Goal: Task Accomplishment & Management: Use online tool/utility

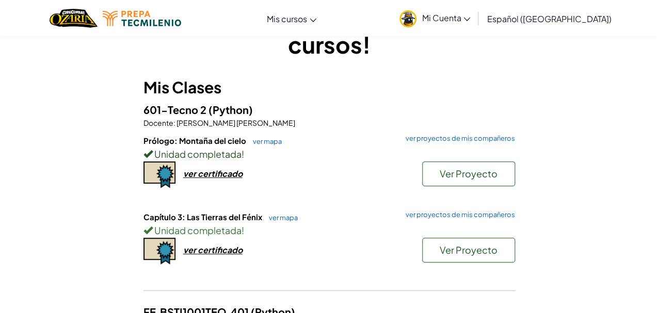
scroll to position [56, 0]
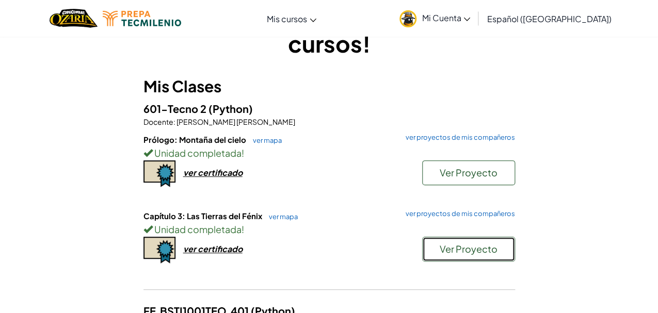
click at [483, 241] on button "Ver Proyecto" at bounding box center [468, 249] width 93 height 25
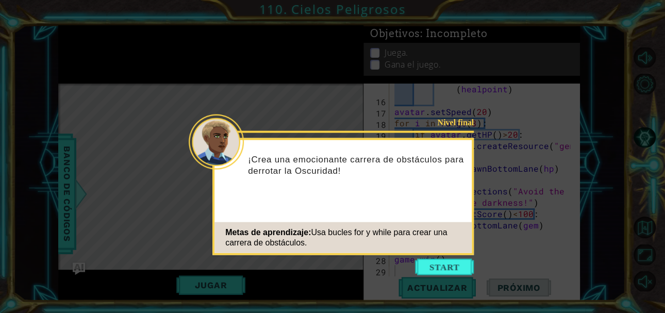
scroll to position [193, 0]
click at [434, 269] on button "Start" at bounding box center [444, 266] width 59 height 17
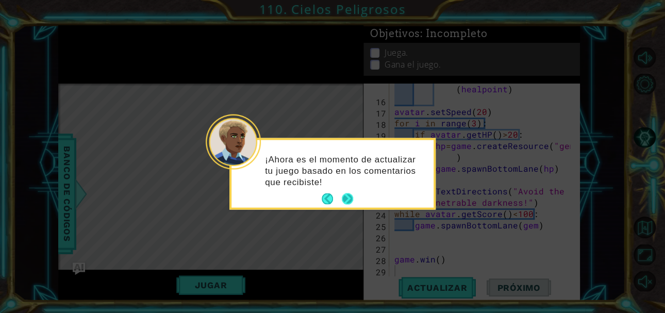
click at [352, 200] on button "Next" at bounding box center [347, 198] width 11 height 11
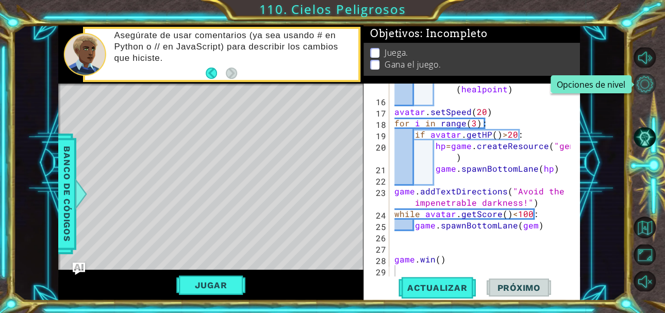
click at [648, 82] on button "Opciones de nivel" at bounding box center [645, 84] width 22 height 20
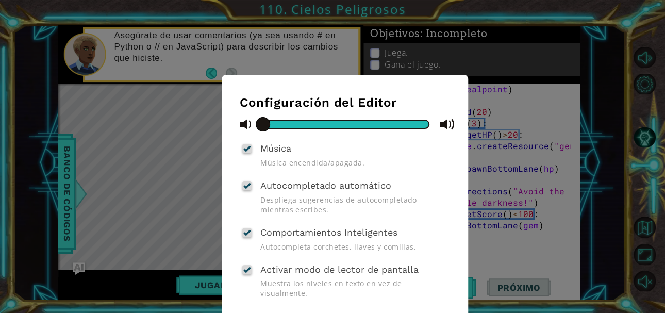
scroll to position [45, 0]
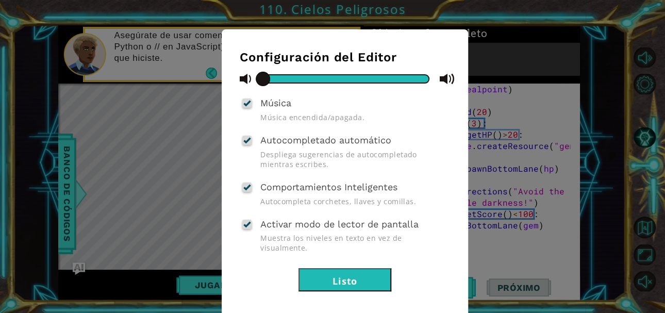
click at [345, 269] on button "Listo" at bounding box center [345, 279] width 93 height 23
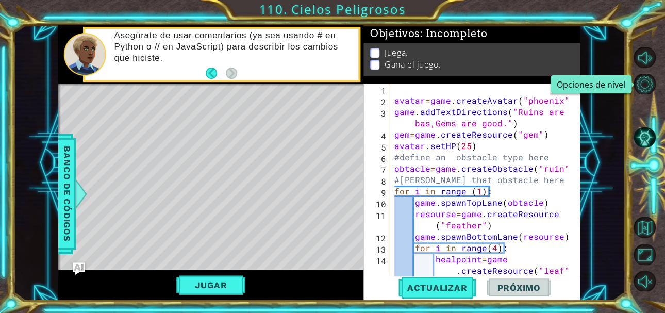
scroll to position [0, 0]
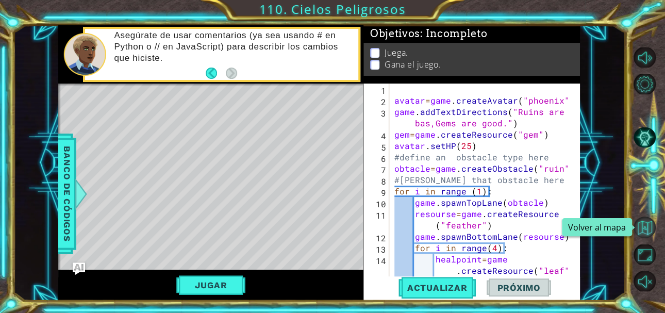
click at [636, 224] on button "Volver al mapa" at bounding box center [645, 228] width 22 height 22
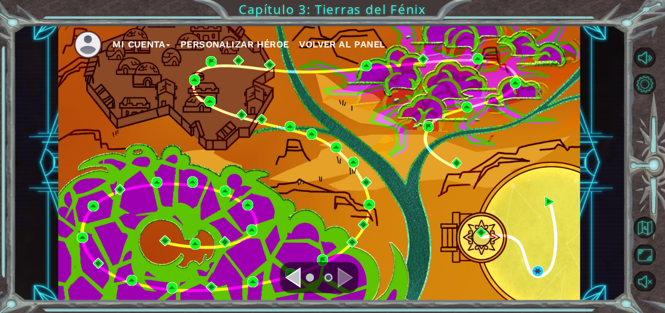
click at [292, 273] on div "Navigate to the previous page" at bounding box center [292, 277] width 15 height 21
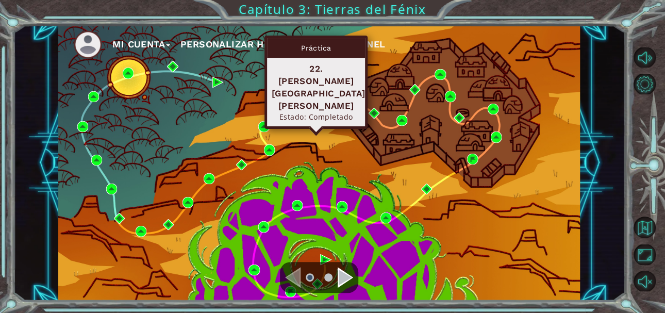
click at [311, 101] on img at bounding box center [311, 101] width 11 height 11
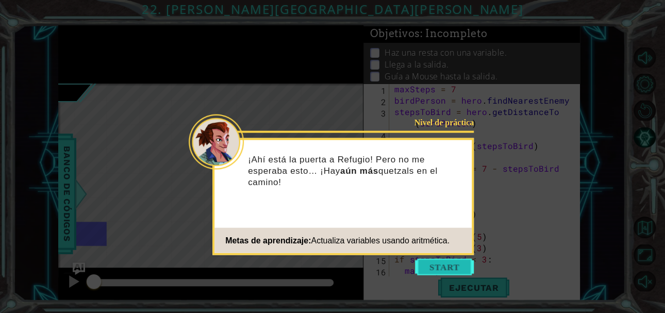
click at [444, 262] on button "Start" at bounding box center [444, 266] width 59 height 17
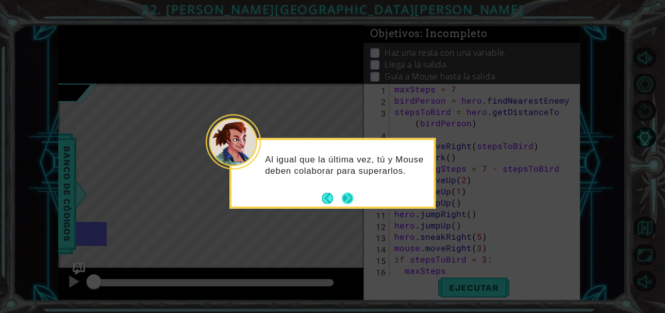
click at [349, 202] on button "Next" at bounding box center [347, 197] width 11 height 11
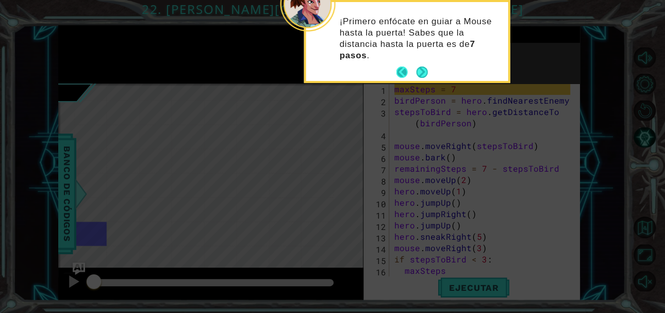
click at [412, 74] on button "Back" at bounding box center [407, 72] width 20 height 11
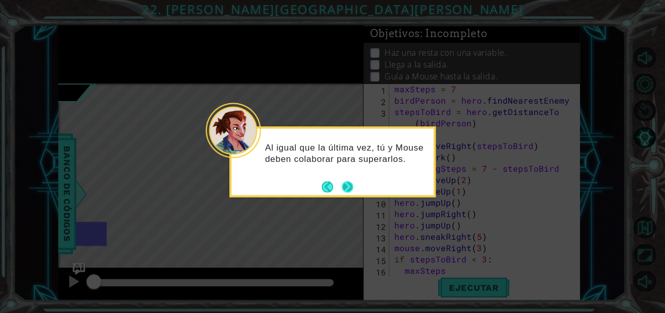
click at [352, 190] on button "Next" at bounding box center [347, 187] width 12 height 12
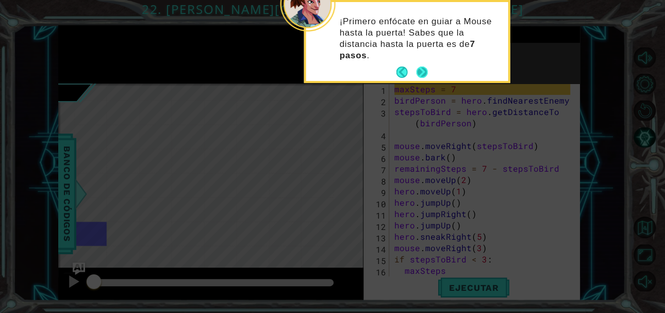
click at [420, 73] on button "Next" at bounding box center [422, 72] width 11 height 11
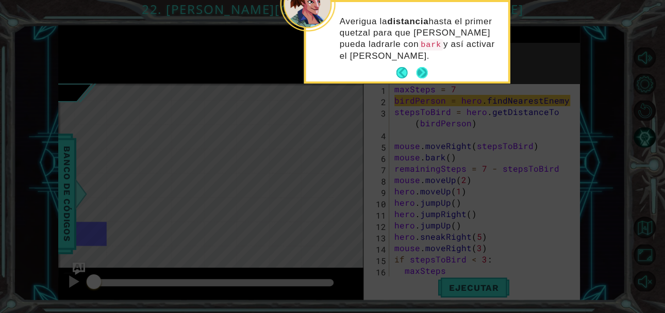
click at [421, 72] on button "Next" at bounding box center [422, 72] width 11 height 11
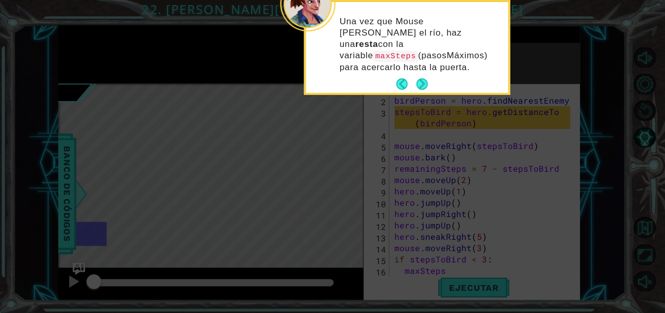
click at [421, 78] on button "Next" at bounding box center [421, 83] width 11 height 11
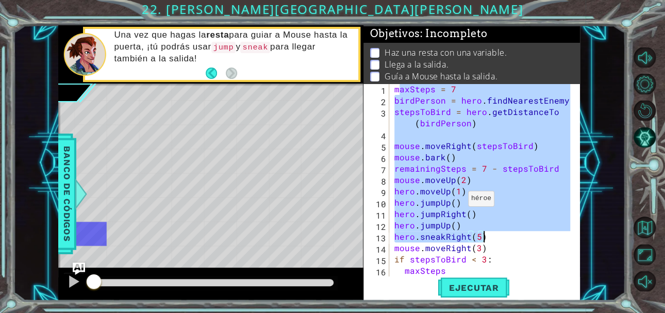
drag, startPoint x: 398, startPoint y: 91, endPoint x: 380, endPoint y: 73, distance: 25.9
click at [436, 181] on div "maxSteps = 7 birdPerson = hero . findNearestEnemy ( ) stepsToBird = hero . getD…" at bounding box center [484, 192] width 183 height 216
type textarea "remainingSteps = 7 - stepsToBird mouse.moveUp(2)"
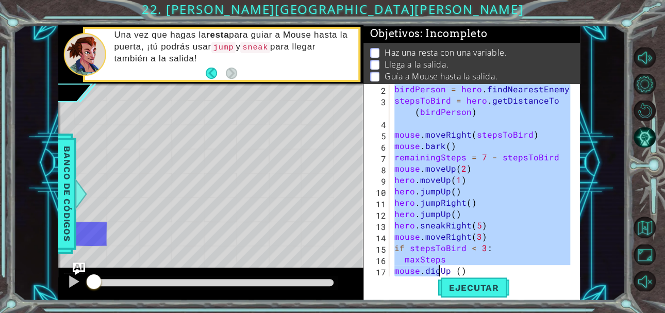
scroll to position [34, 0]
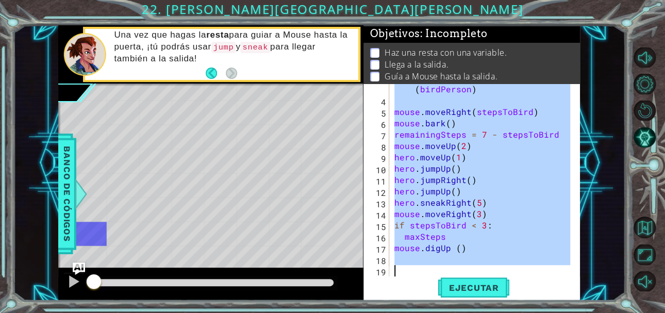
drag, startPoint x: 394, startPoint y: 87, endPoint x: 449, endPoint y: 333, distance: 252.1
click at [449, 313] on html "1 ההההההההההההההההההההההההההההההההההההההההההההההההההההההההההההההההההההההההההההה…" at bounding box center [332, 156] width 665 height 313
drag, startPoint x: 503, startPoint y: 204, endPoint x: 570, endPoint y: 283, distance: 103.6
click at [570, 283] on div "Ejecutar" at bounding box center [474, 288] width 217 height 22
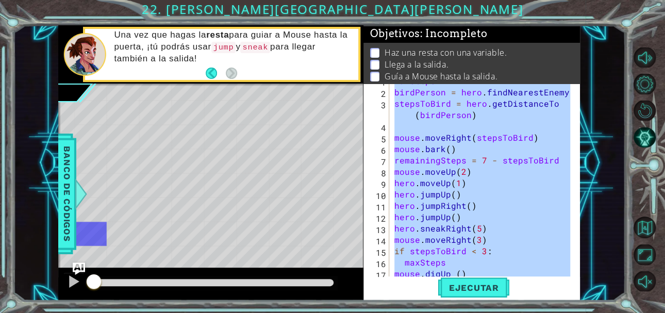
scroll to position [0, 0]
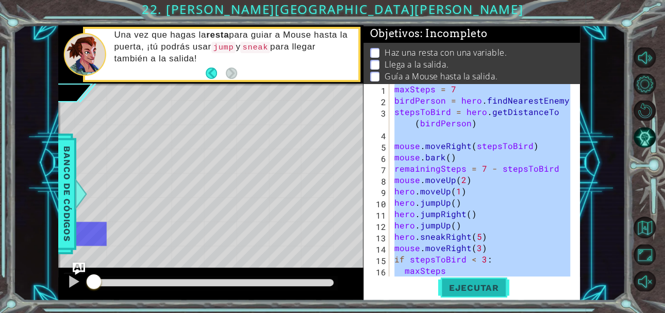
click at [470, 284] on span "Ejecutar" at bounding box center [473, 288] width 71 height 10
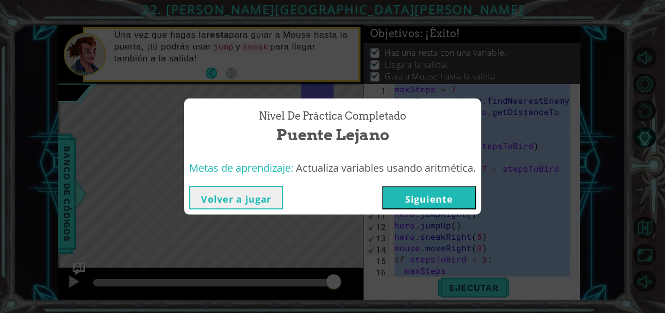
click at [452, 194] on button "Siguiente" at bounding box center [429, 197] width 94 height 23
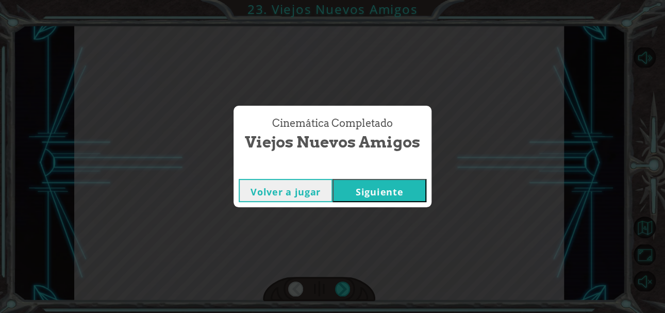
click at [419, 192] on button "Siguiente" at bounding box center [380, 190] width 94 height 23
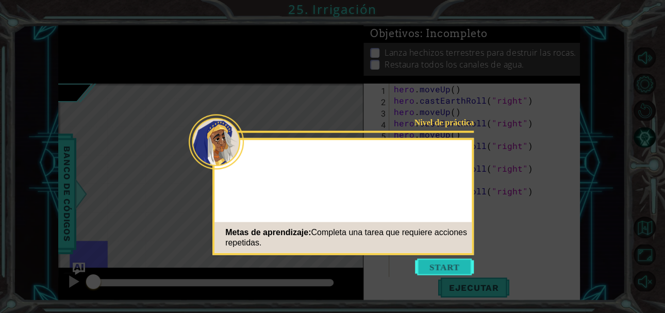
click at [436, 263] on button "Start" at bounding box center [444, 266] width 59 height 17
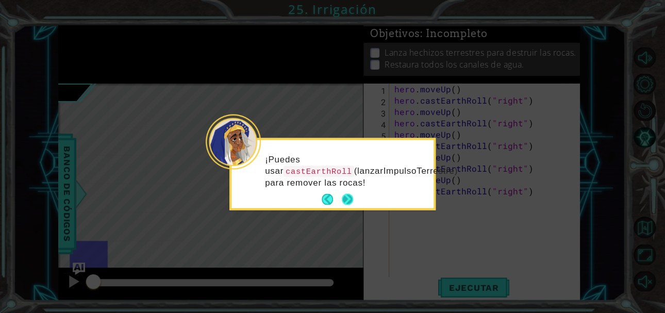
click at [347, 194] on button "Next" at bounding box center [347, 199] width 11 height 11
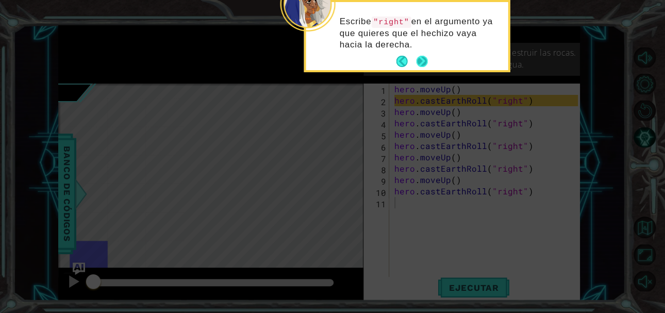
click at [428, 58] on button "Next" at bounding box center [422, 61] width 11 height 11
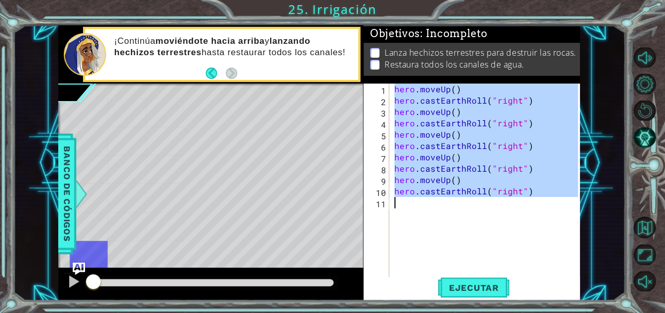
drag, startPoint x: 395, startPoint y: 86, endPoint x: 550, endPoint y: 198, distance: 191.4
click at [550, 198] on div "hero . moveUp ( ) hero . castEarthRoll ( "right" ) hero . moveUp ( ) hero . cas…" at bounding box center [488, 197] width 191 height 227
type textarea "hero.castEarthRoll("right")"
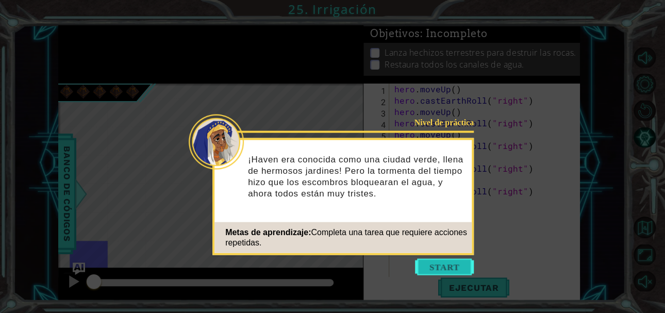
click at [456, 273] on button "Start" at bounding box center [444, 266] width 59 height 17
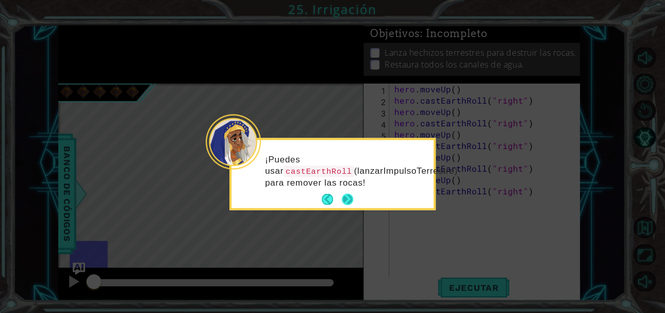
click at [346, 199] on button "Next" at bounding box center [347, 199] width 14 height 14
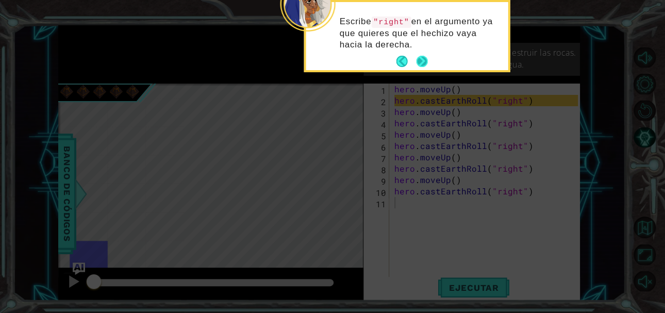
click at [417, 62] on button "Next" at bounding box center [421, 61] width 11 height 11
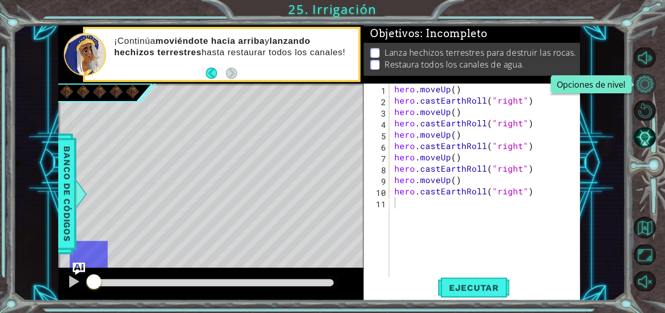
click at [643, 86] on button "Opciones de nivel" at bounding box center [645, 84] width 22 height 20
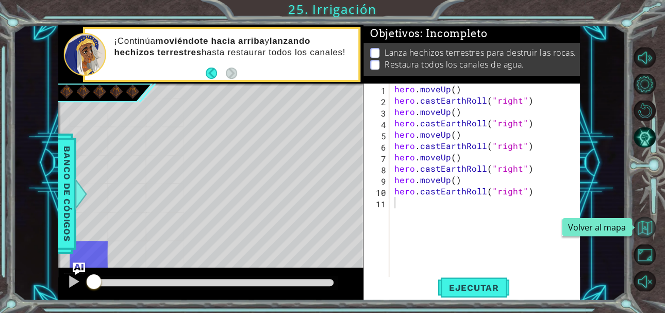
click at [650, 223] on button "Volver al mapa" at bounding box center [645, 228] width 22 height 22
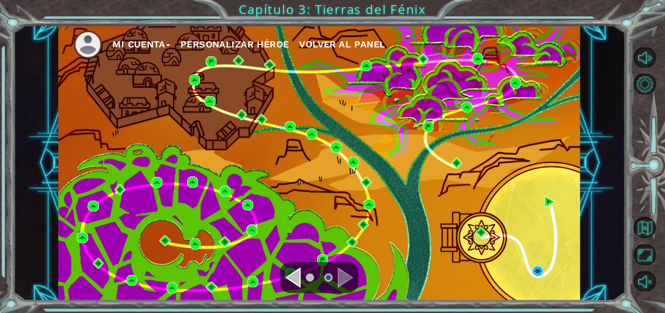
click at [300, 268] on div "Navigate to the previous page" at bounding box center [292, 277] width 15 height 21
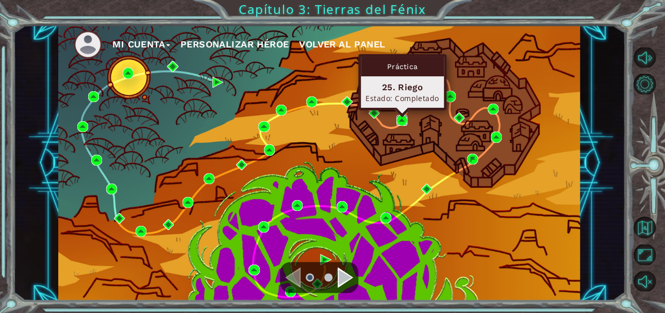
click at [403, 122] on img at bounding box center [402, 120] width 11 height 11
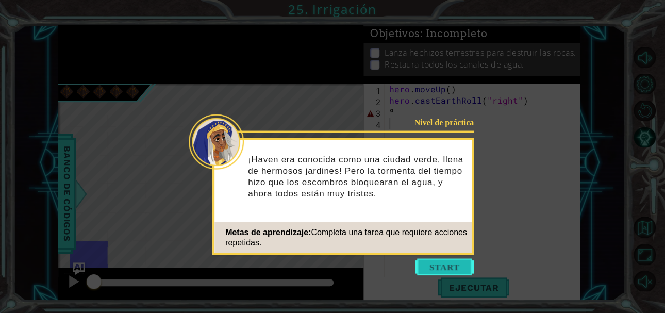
click at [449, 268] on button "Start" at bounding box center [444, 266] width 59 height 17
